Goal: Task Accomplishment & Management: Use online tool/utility

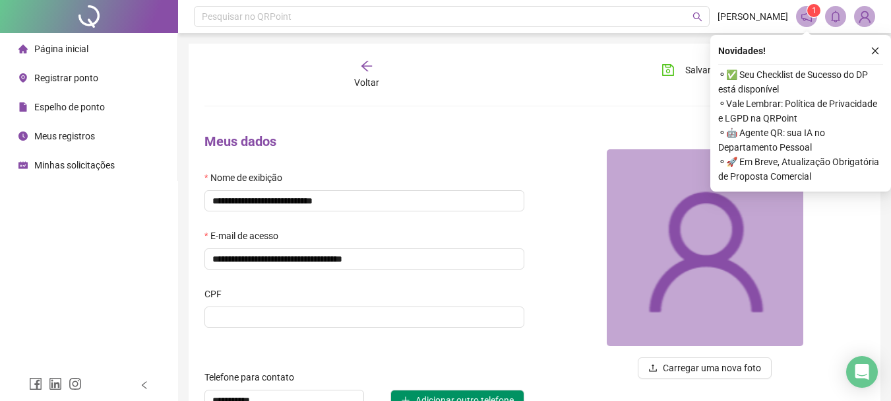
click at [54, 76] on span "Registrar ponto" at bounding box center [66, 78] width 64 height 11
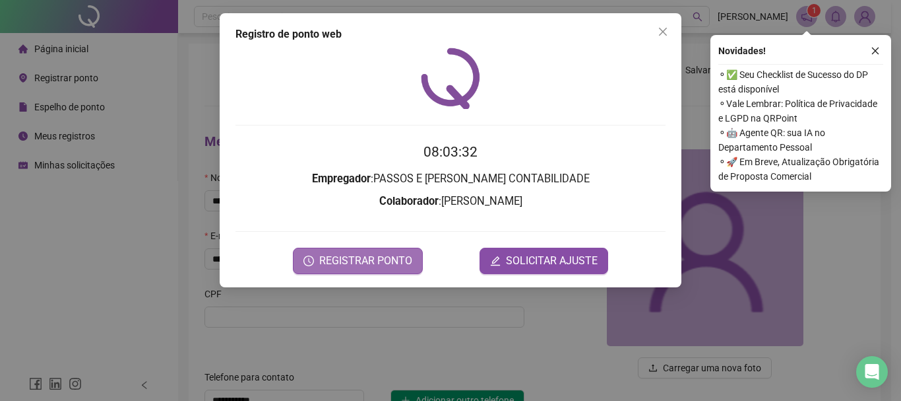
click at [362, 256] on span "REGISTRAR PONTO" at bounding box center [365, 261] width 93 height 16
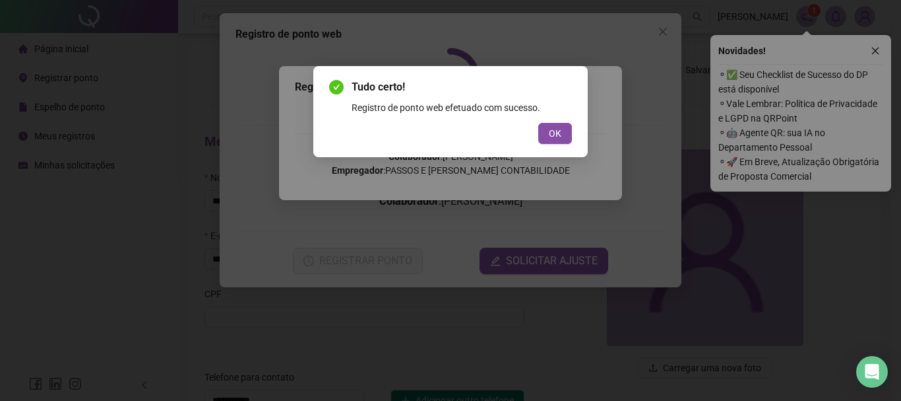
drag, startPoint x: 559, startPoint y: 133, endPoint x: 501, endPoint y: 108, distance: 63.0
click at [559, 133] on span "OK" at bounding box center [555, 133] width 13 height 15
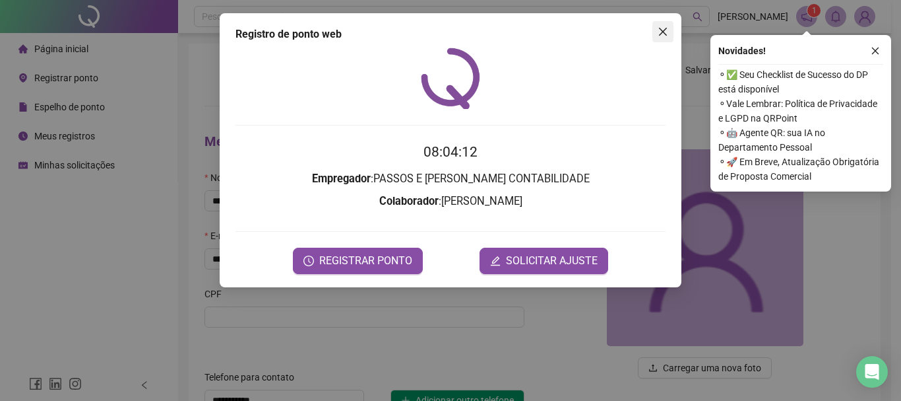
click at [663, 34] on icon "close" at bounding box center [663, 31] width 11 height 11
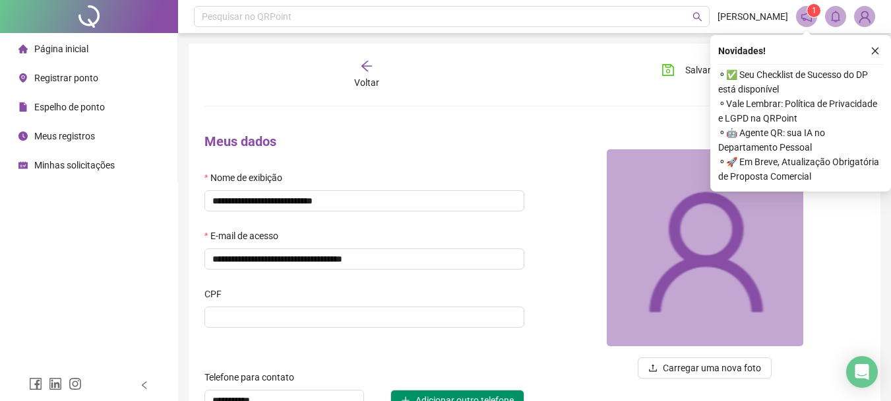
click at [84, 141] on span "Meus registros" at bounding box center [64, 136] width 61 height 11
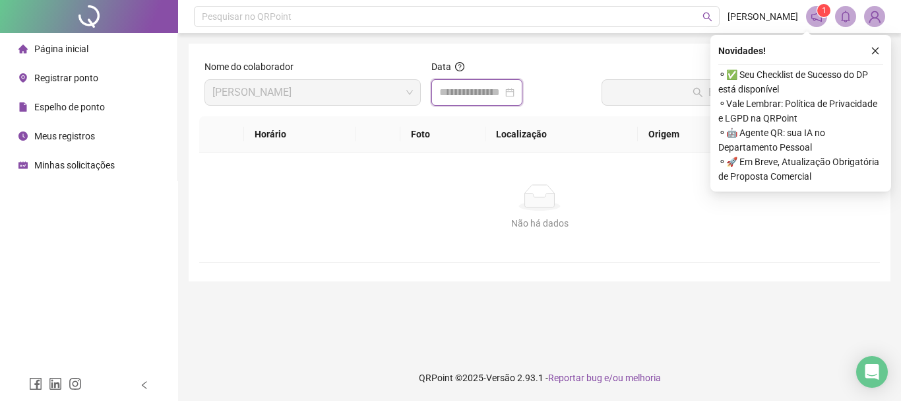
click at [468, 90] on input at bounding box center [470, 92] width 63 height 16
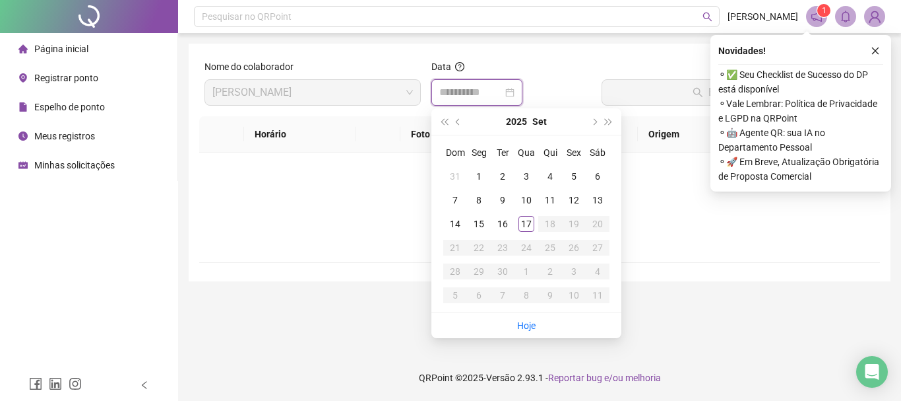
type input "**********"
drag, startPoint x: 519, startPoint y: 321, endPoint x: 545, endPoint y: 288, distance: 42.2
click at [519, 321] on link "Hoje" at bounding box center [526, 325] width 18 height 11
type input "**********"
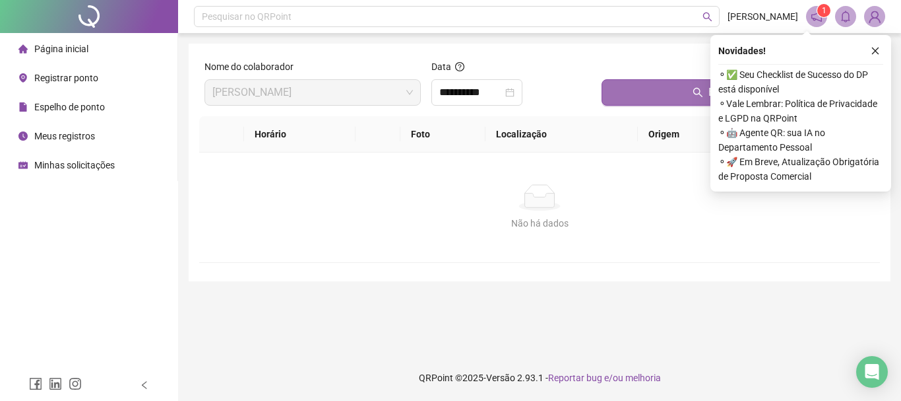
click at [653, 89] on button "Buscar registros" at bounding box center [738, 92] width 273 height 26
